Goal: Complete application form

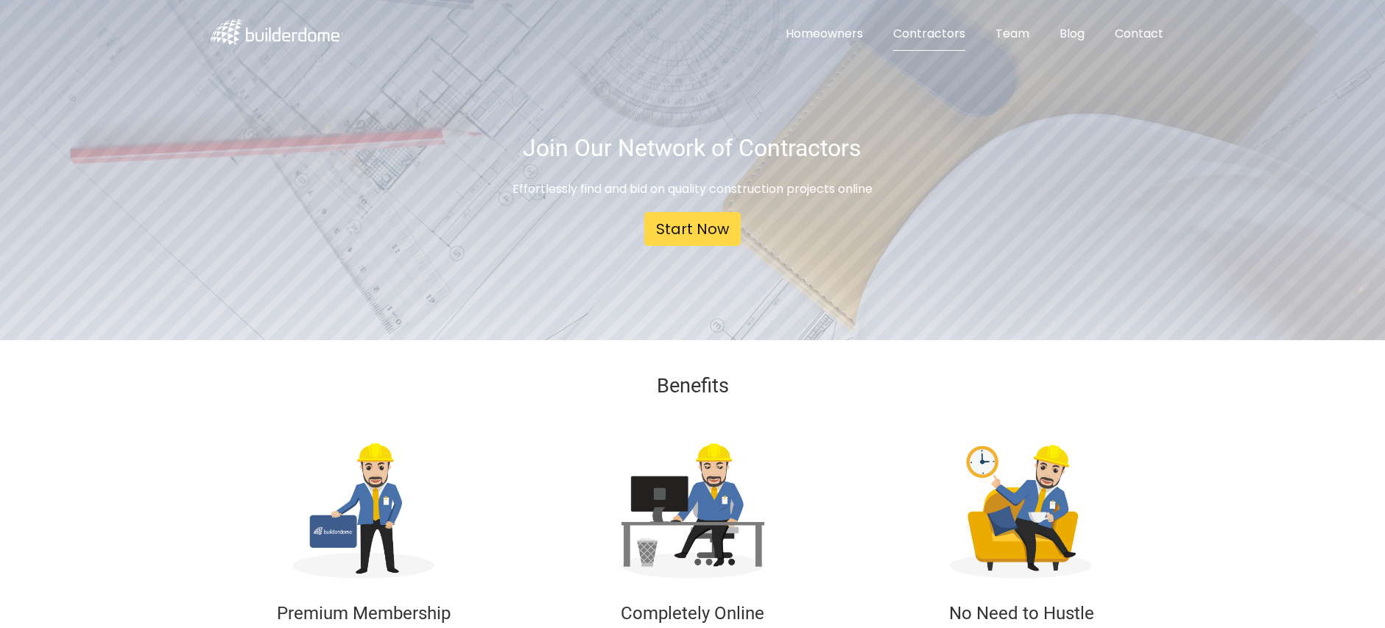
click at [921, 36] on link "Contractors" at bounding box center [929, 34] width 96 height 33
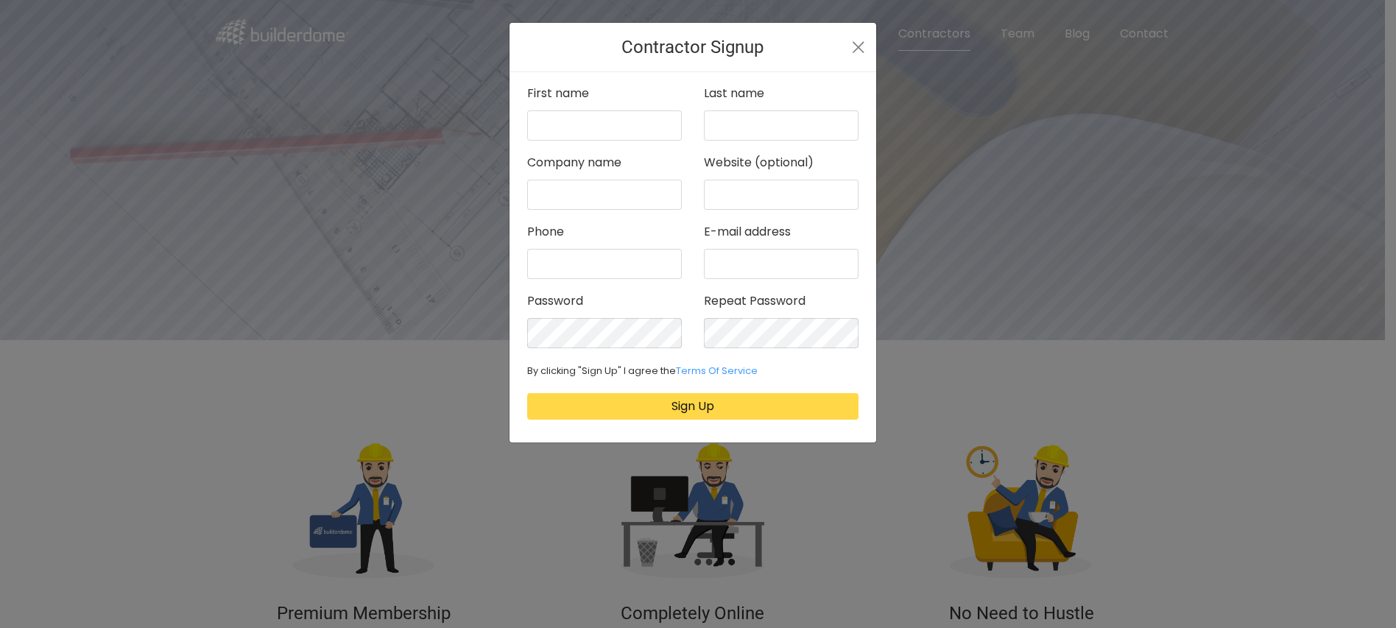
click at [657, 107] on div "First name" at bounding box center [604, 111] width 177 height 57
click at [649, 125] on input "text" at bounding box center [604, 125] width 155 height 30
type input "Sagy"
type input "Vaknin"
type input "modern green constructions"
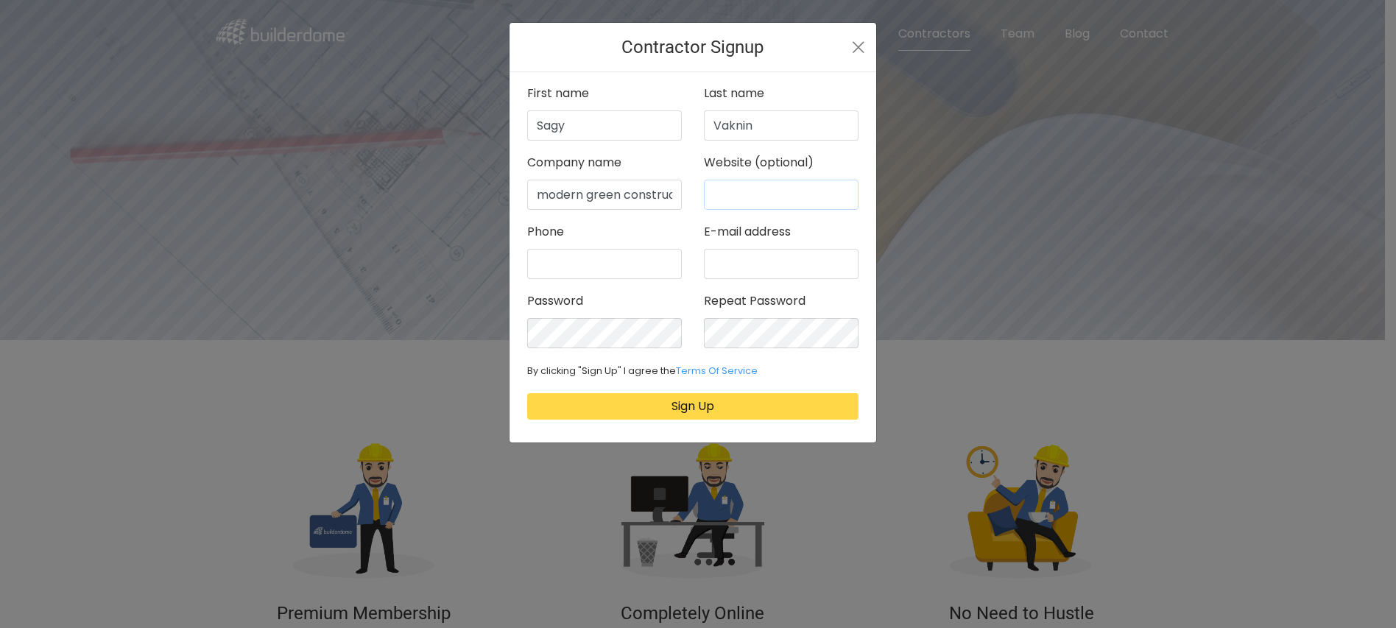
type input "modern green constructions"
type input "4154507274"
type input "info@moderngreenconstructions.com"
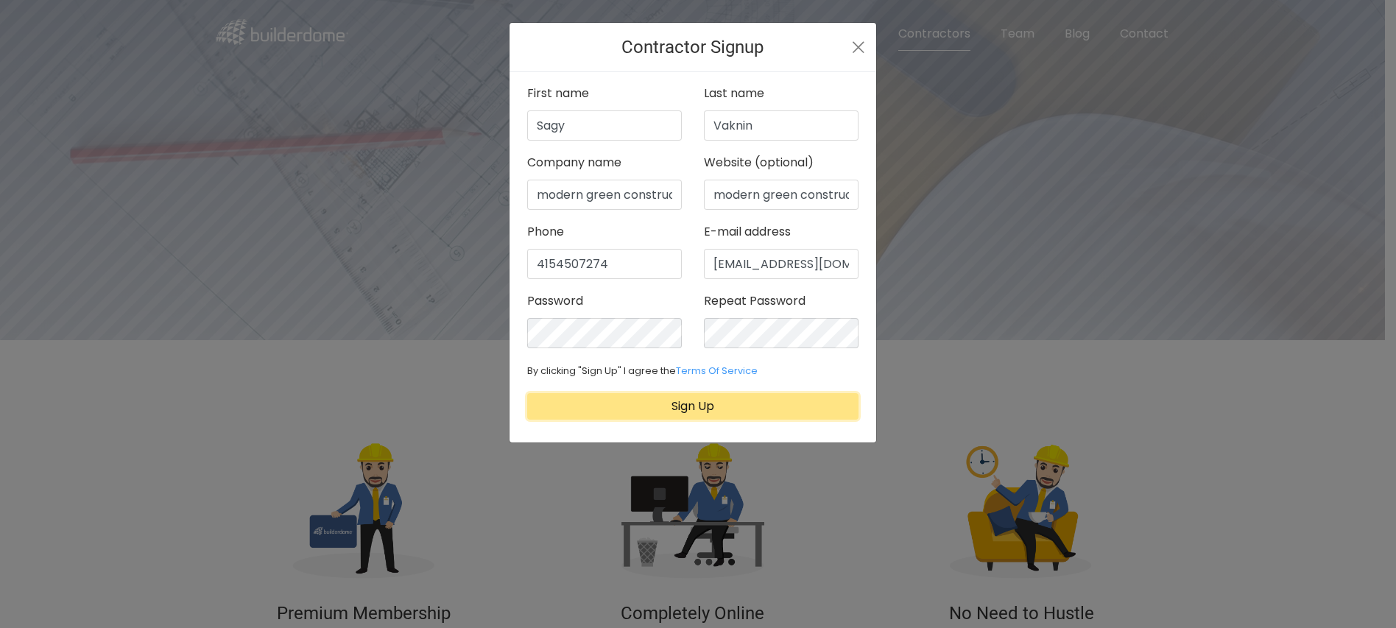
click at [766, 403] on button "Sign Up" at bounding box center [692, 406] width 331 height 27
